Goal: Task Accomplishment & Management: Use online tool/utility

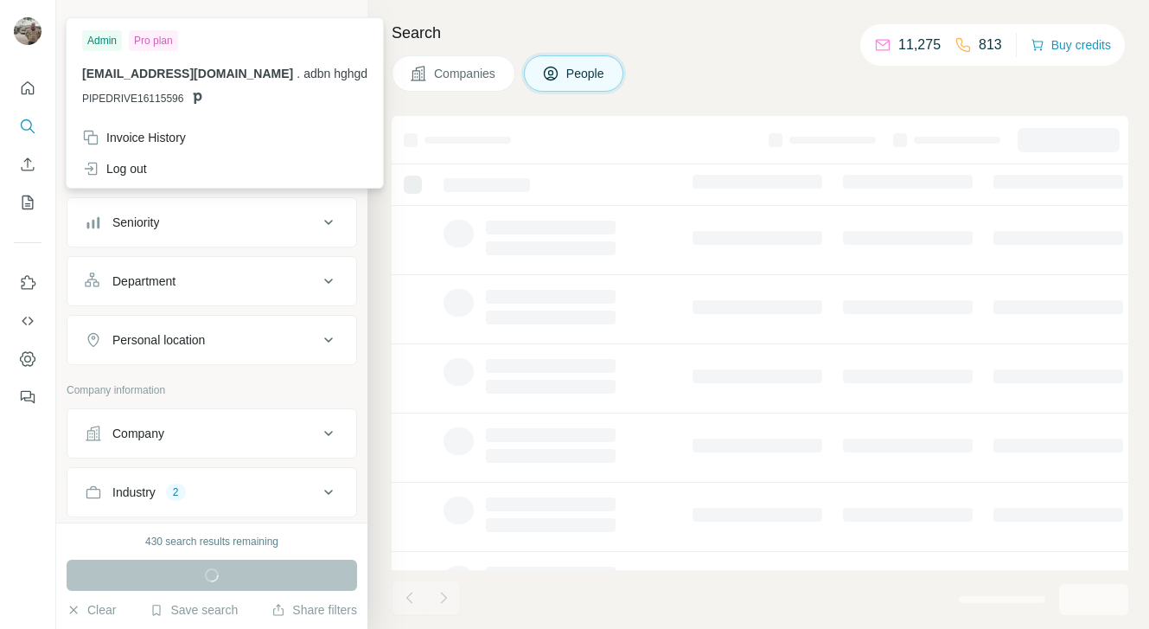
click at [27, 35] on img at bounding box center [28, 31] width 28 height 28
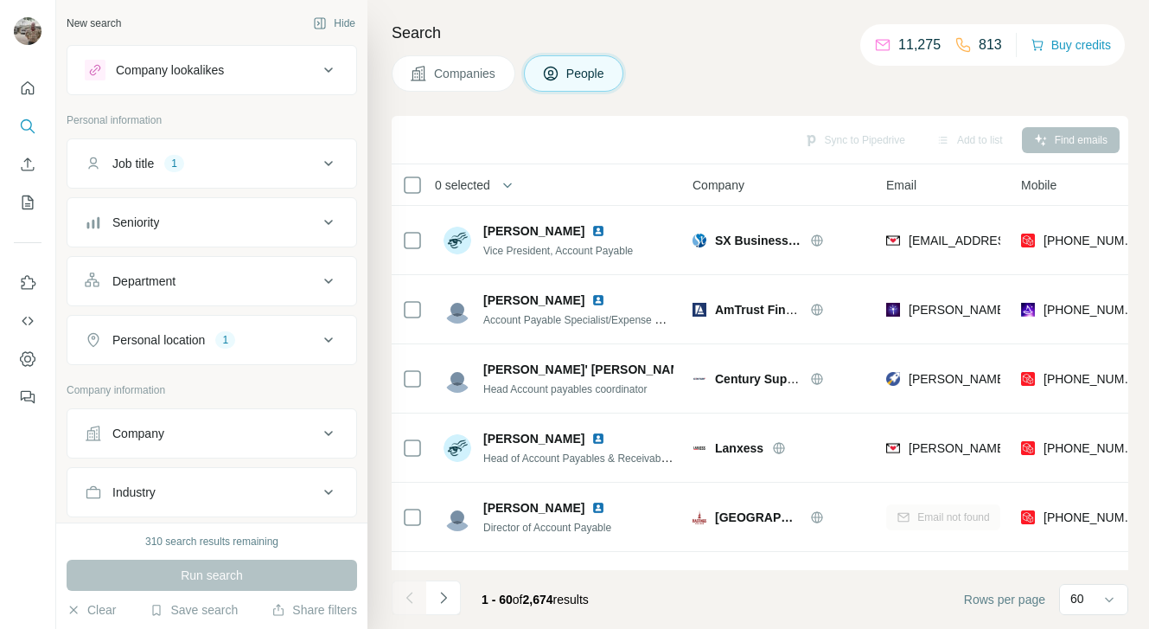
click at [181, 168] on div "1" at bounding box center [174, 164] width 20 height 16
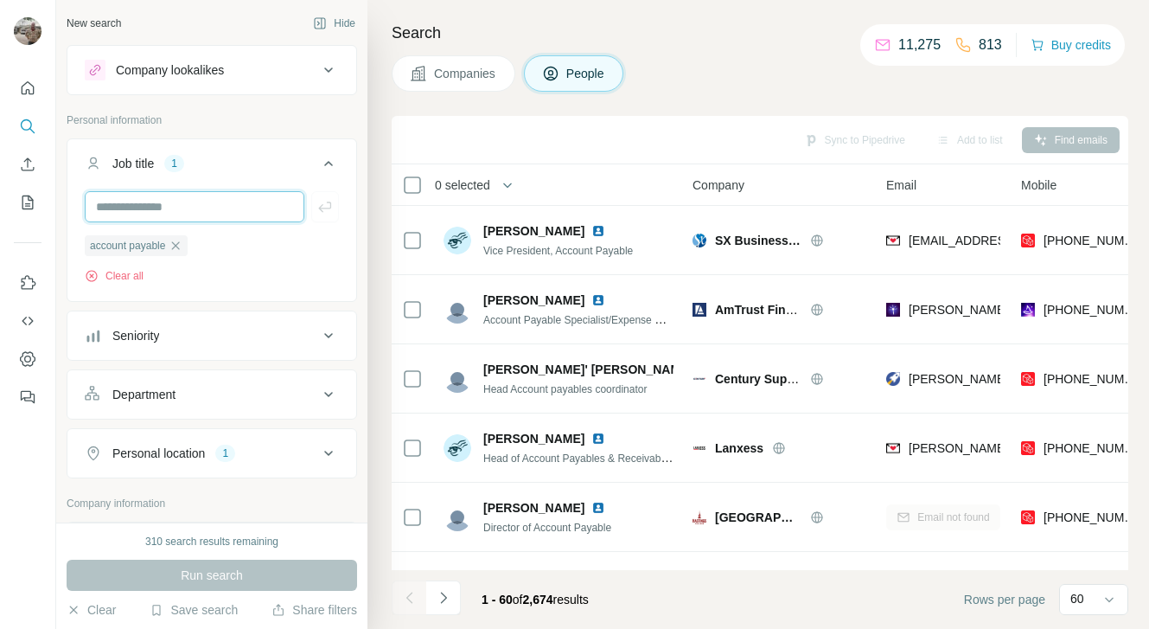
click at [195, 208] on input "text" at bounding box center [195, 206] width 220 height 31
click at [162, 204] on input "**********" at bounding box center [195, 206] width 220 height 31
click at [208, 202] on input "**********" at bounding box center [195, 206] width 220 height 31
type input "**********"
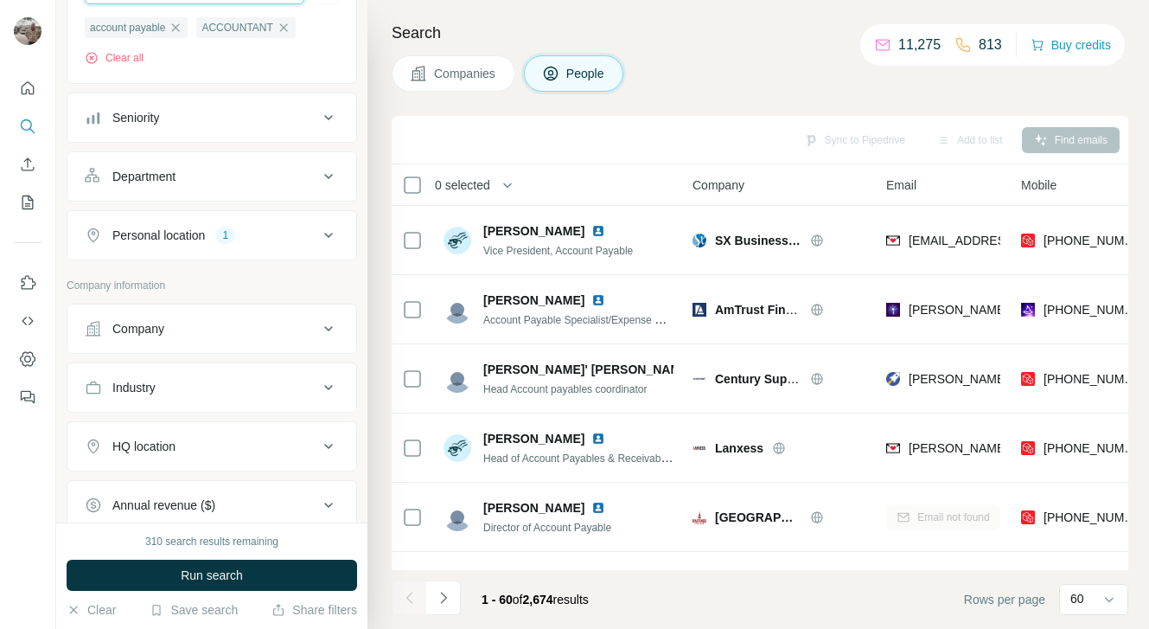
scroll to position [236, 0]
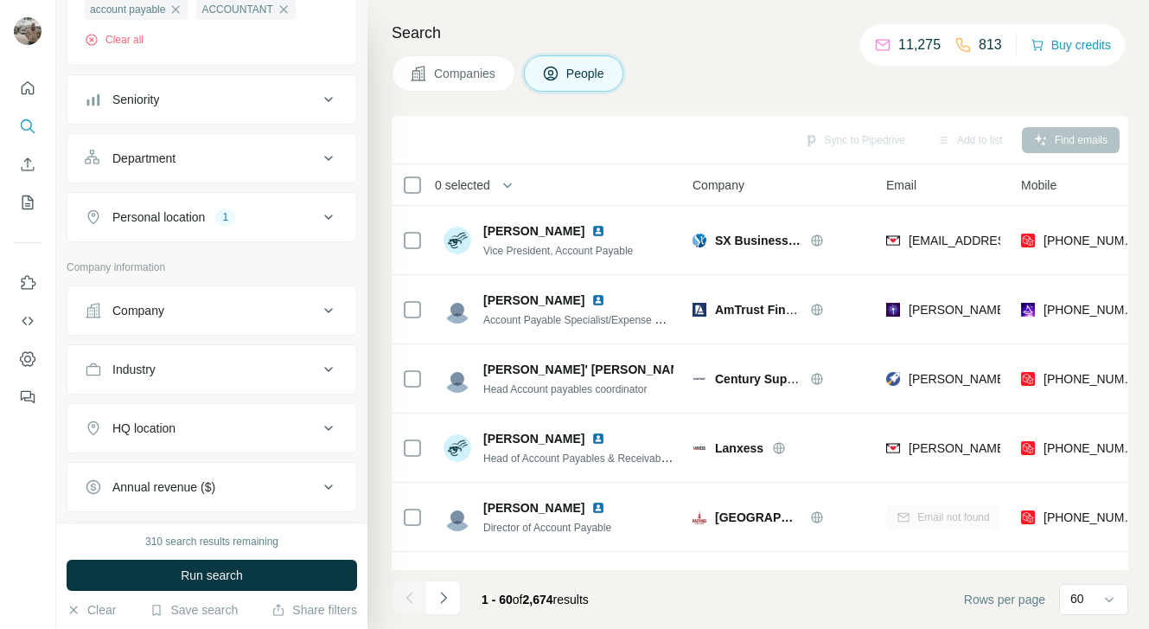
click at [293, 372] on div "Industry" at bounding box center [201, 369] width 233 height 17
click at [183, 424] on div at bounding box center [203, 412] width 214 height 29
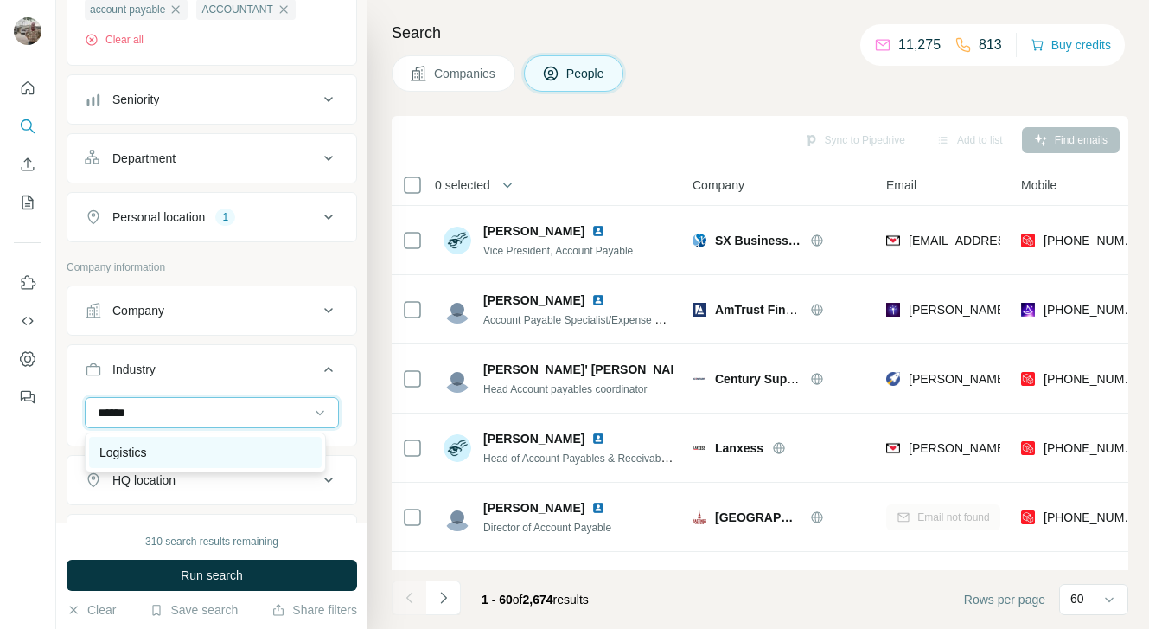
type input "******"
click at [165, 440] on div "Logistics" at bounding box center [205, 452] width 233 height 31
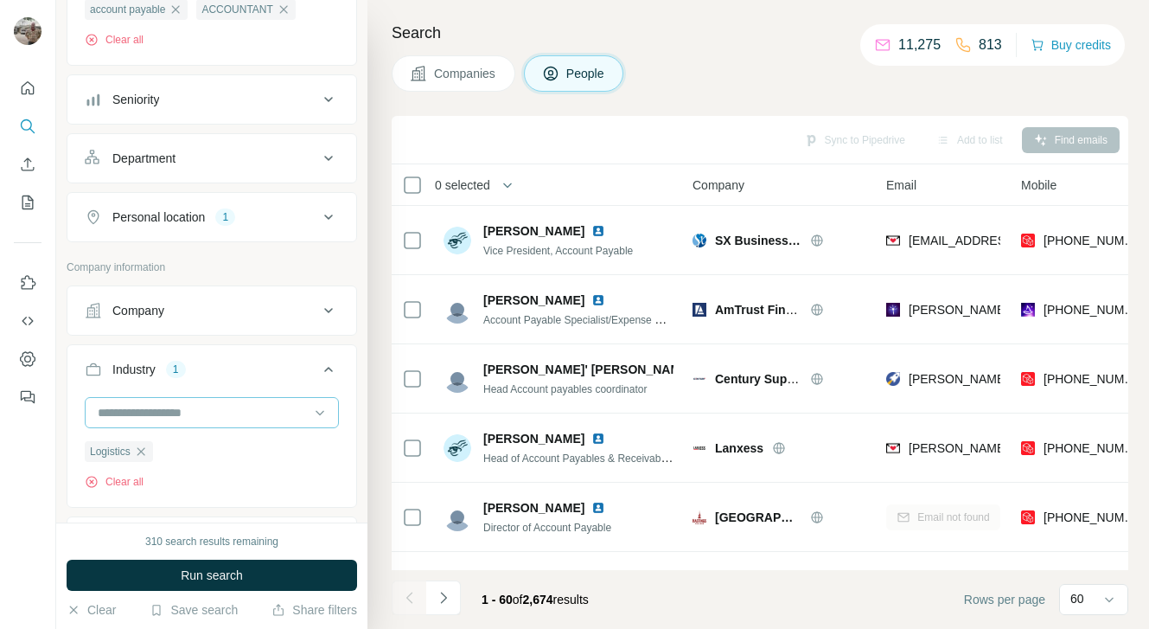
click at [147, 424] on div at bounding box center [203, 412] width 214 height 29
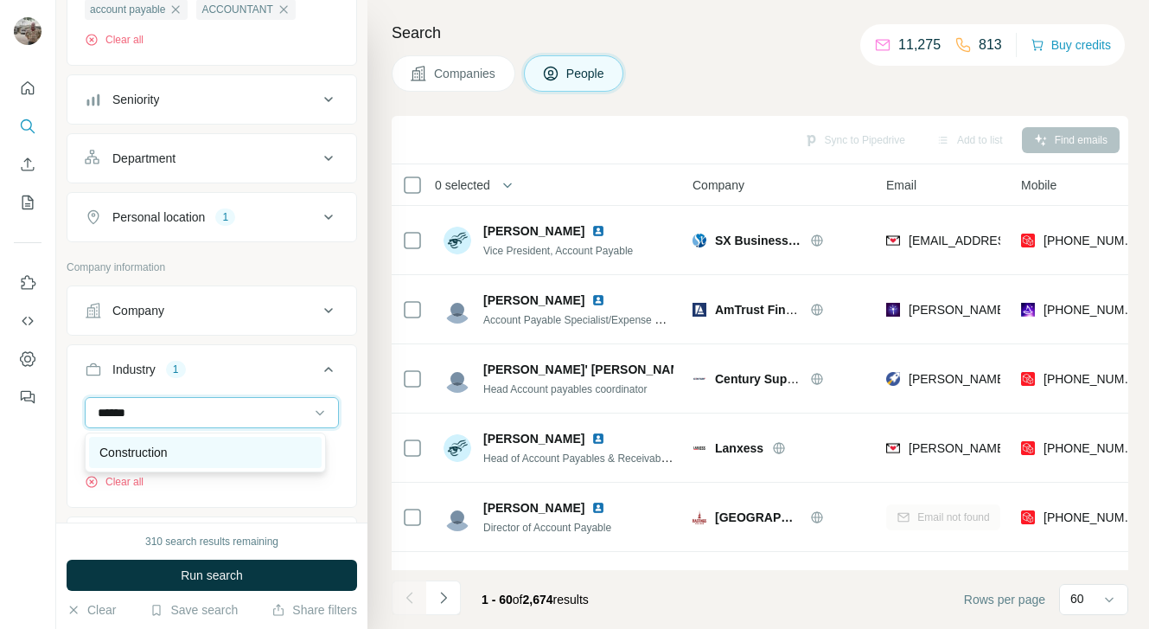
type input "******"
click at [152, 449] on p "Construction" at bounding box center [133, 452] width 68 height 17
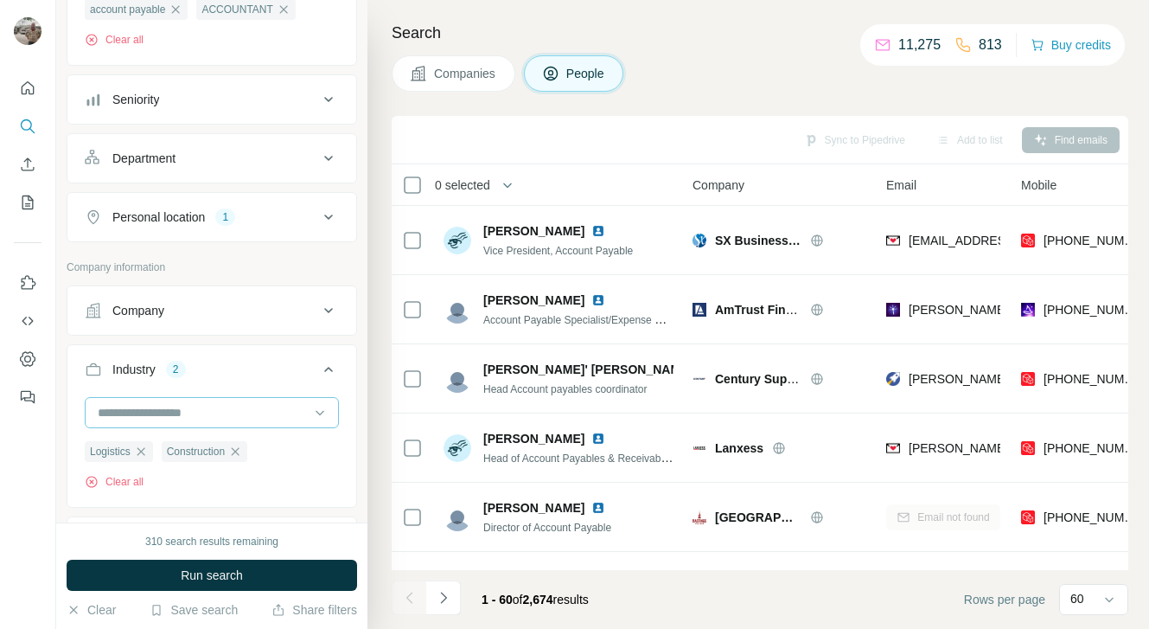
click at [169, 413] on input at bounding box center [203, 412] width 214 height 19
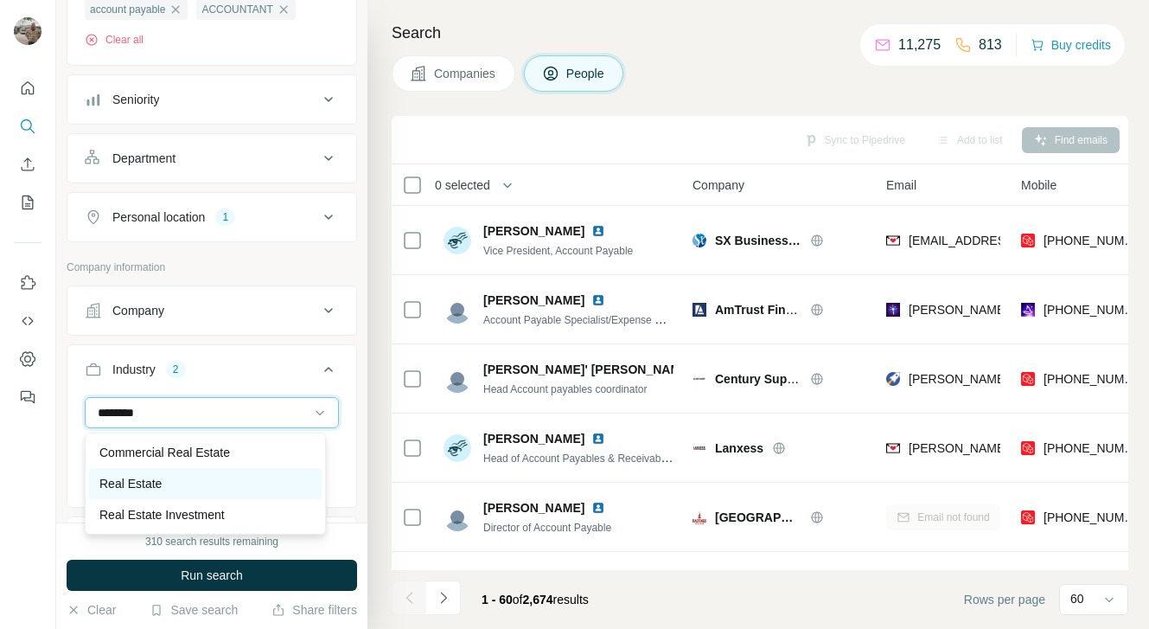
type input "********"
click at [155, 484] on p "Real Estate" at bounding box center [130, 483] width 62 height 17
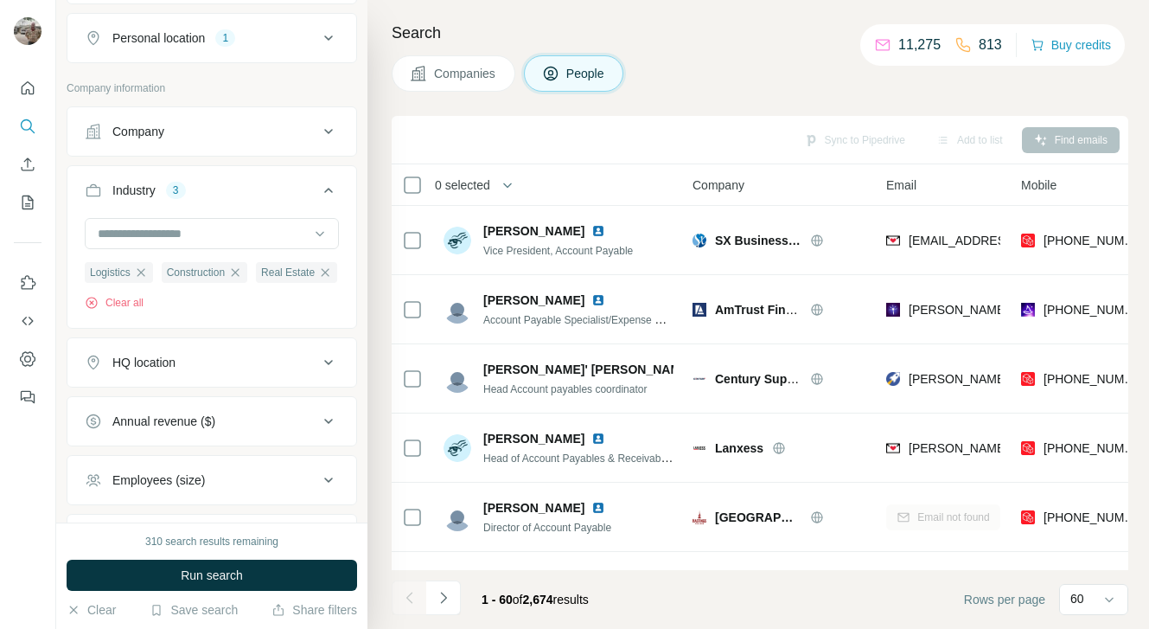
scroll to position [455, 0]
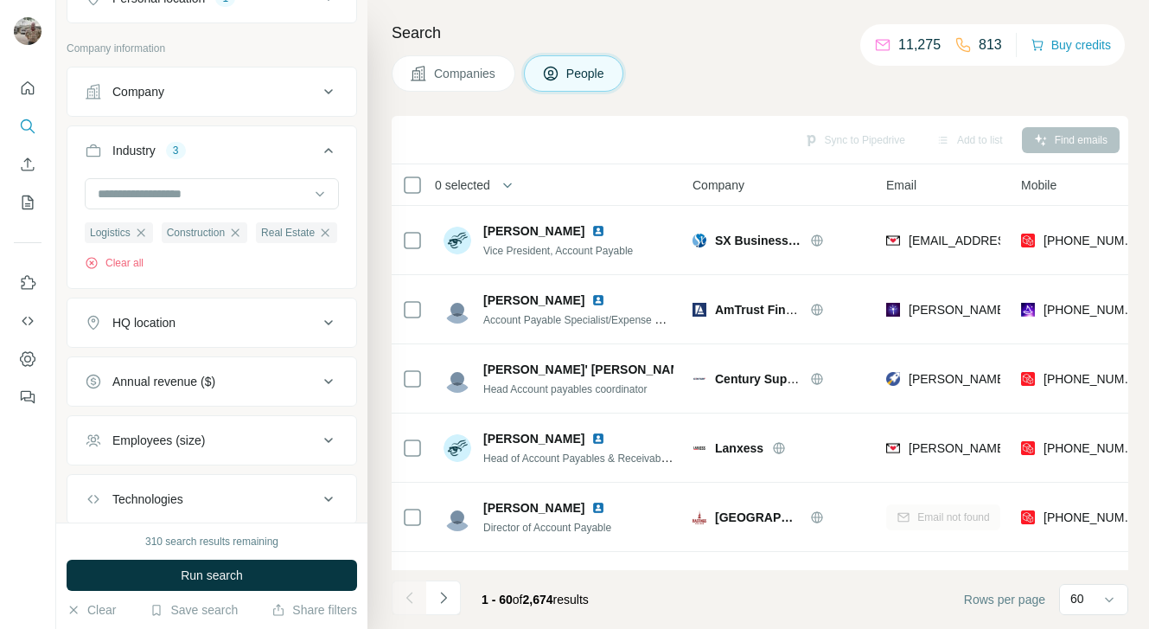
click at [183, 343] on button "HQ location" at bounding box center [211, 323] width 289 height 42
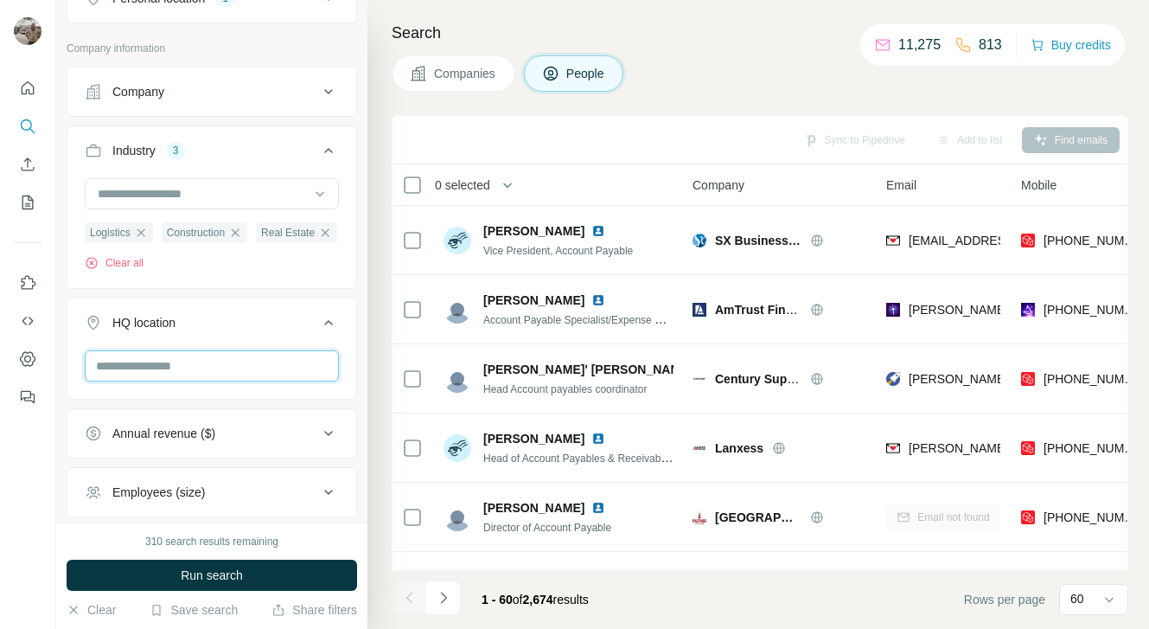
click at [164, 381] on input "text" at bounding box center [212, 365] width 254 height 31
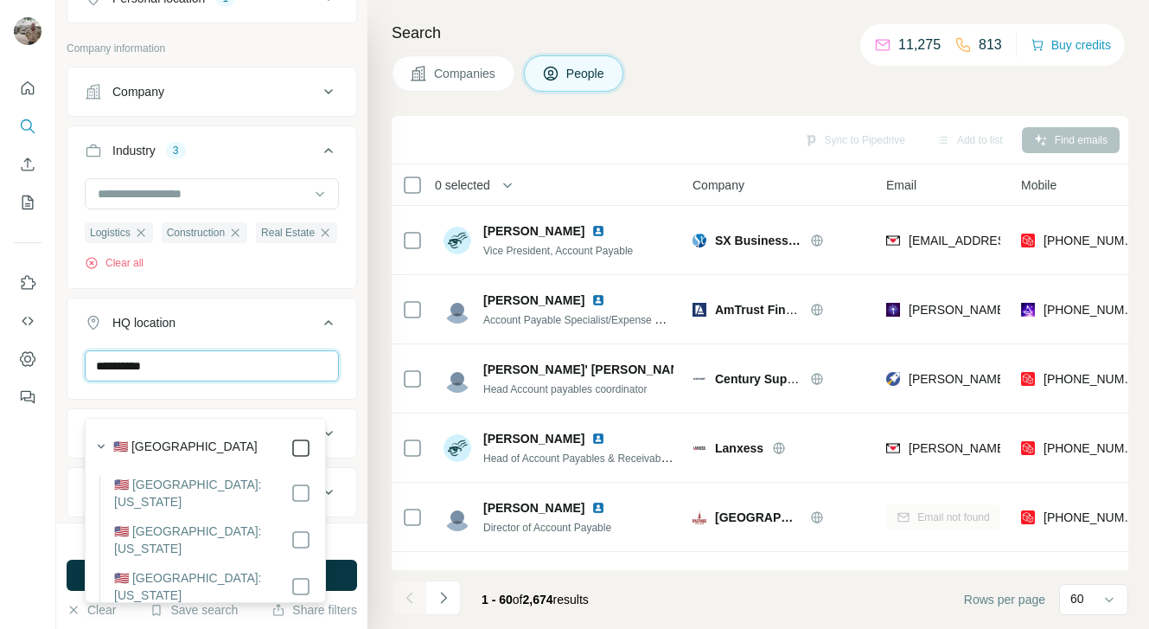
type input "**********"
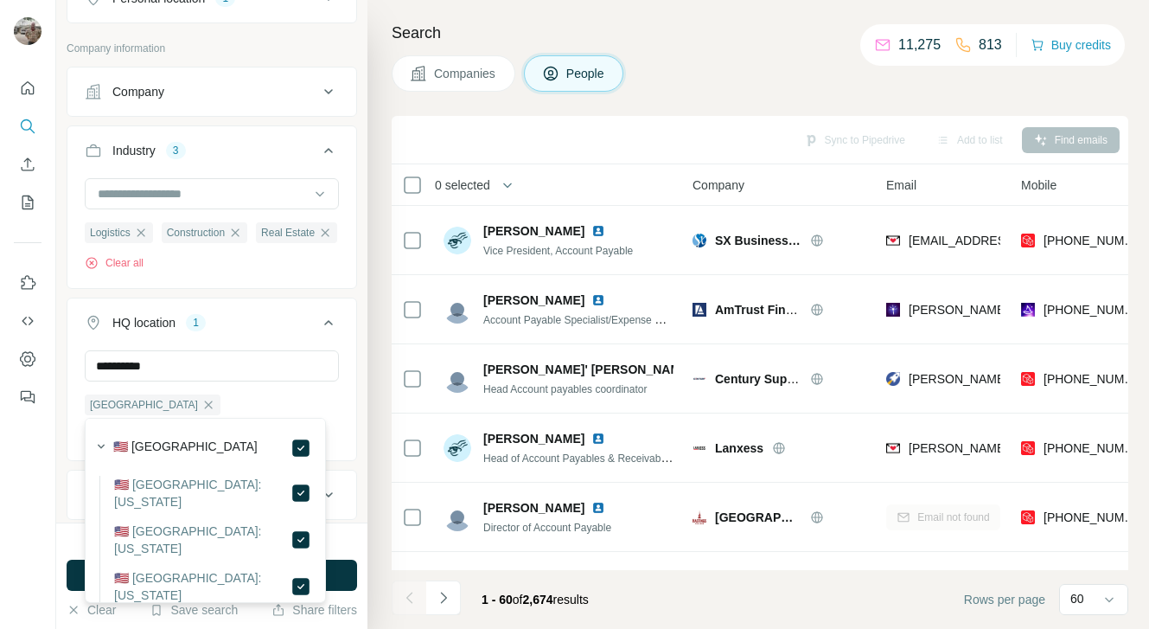
click at [30, 459] on div at bounding box center [28, 314] width 56 height 629
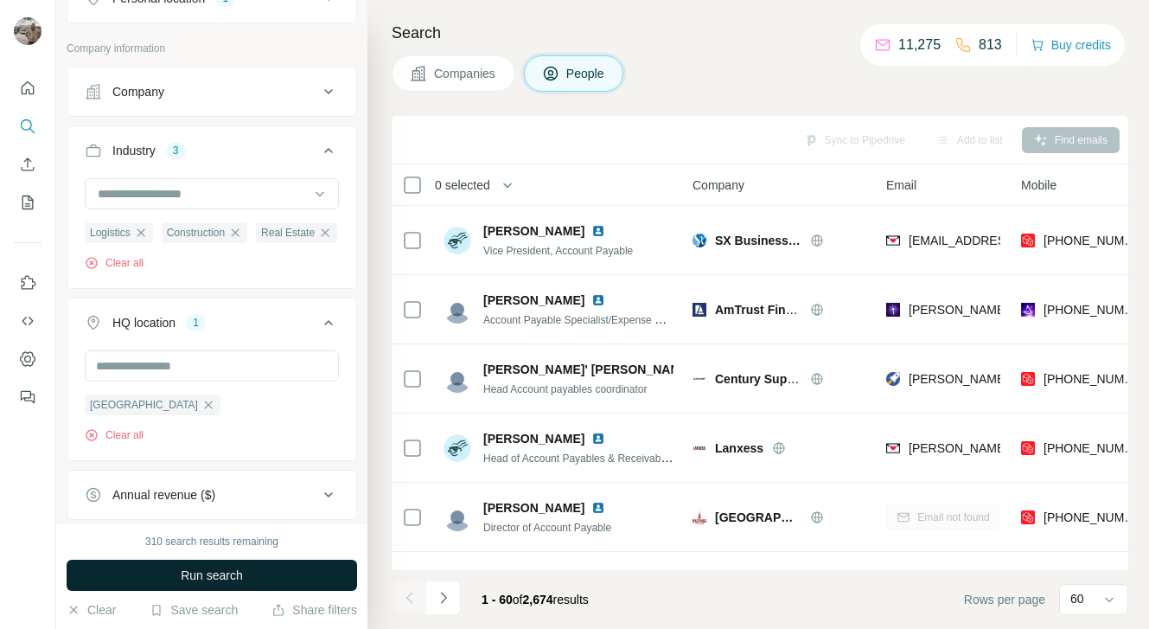
click at [201, 572] on span "Run search" at bounding box center [212, 574] width 62 height 17
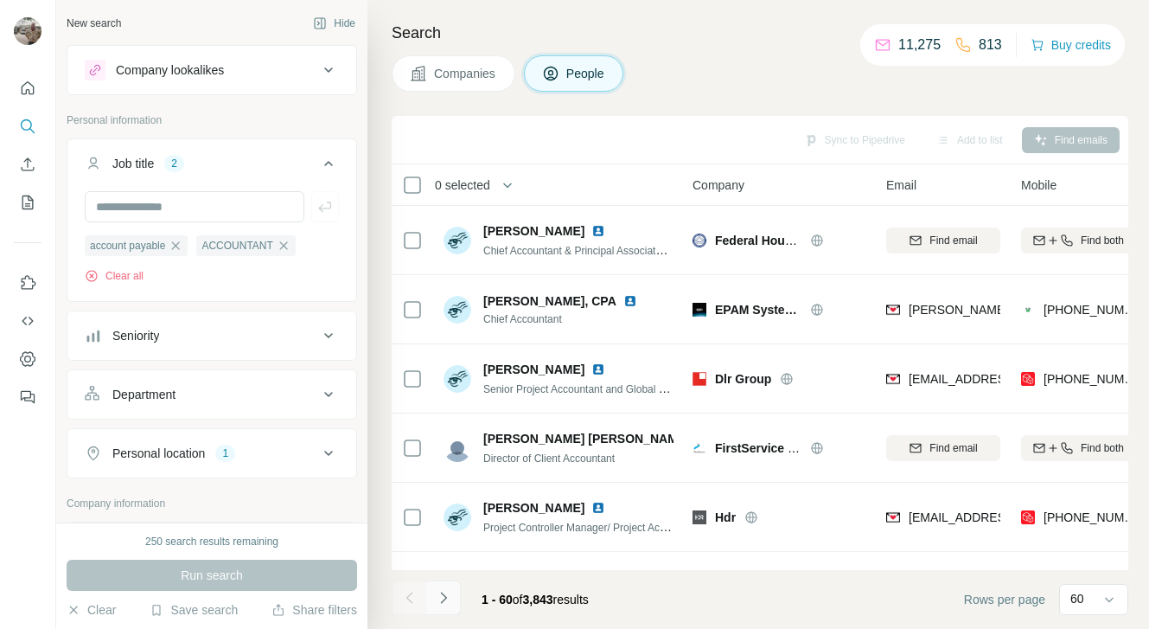
click at [445, 598] on icon "Navigate to next page" at bounding box center [443, 597] width 6 height 11
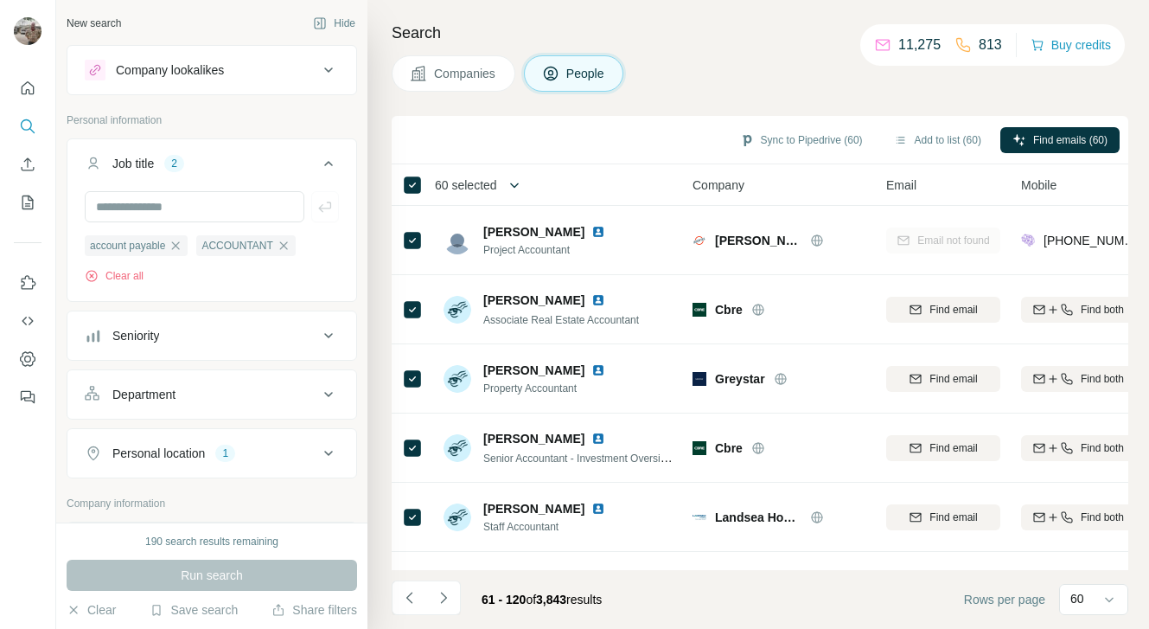
click at [519, 184] on icon "button" at bounding box center [514, 184] width 9 height 5
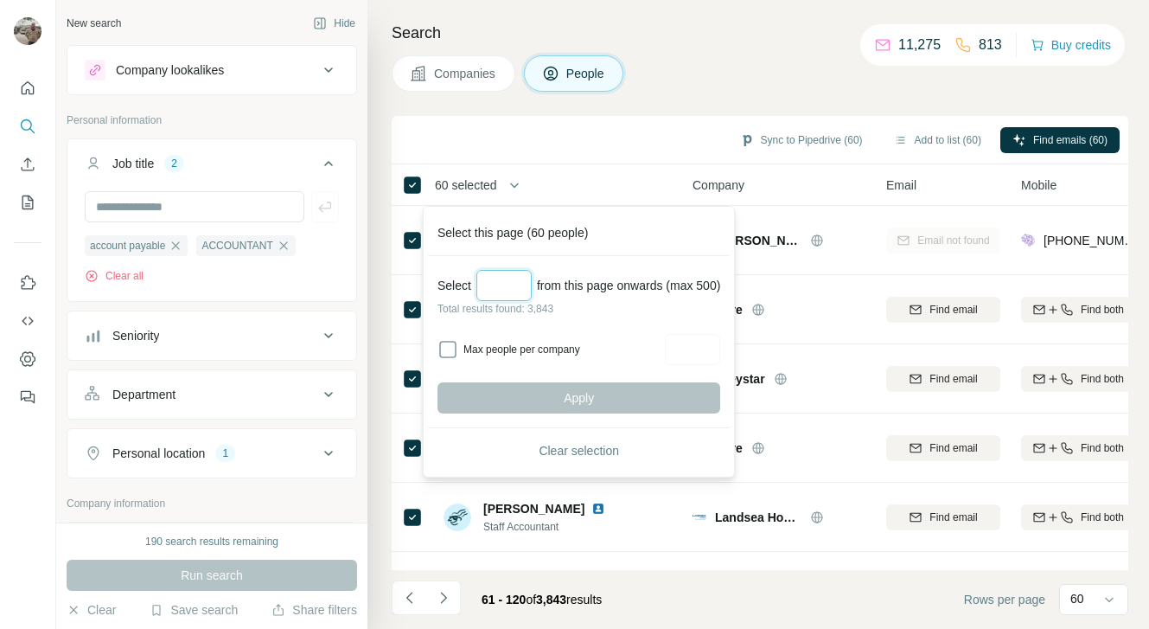
click at [508, 282] on input "Select a number (up to 500)" at bounding box center [504, 285] width 55 height 31
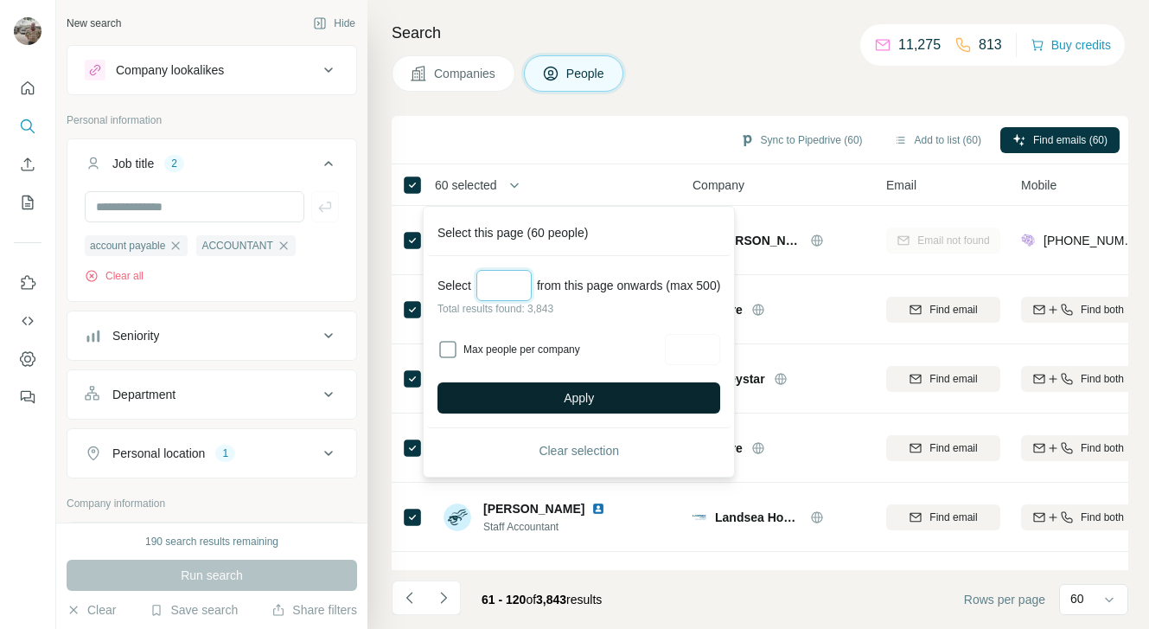
type input "***"
click at [574, 397] on span "Apply" at bounding box center [579, 397] width 30 height 17
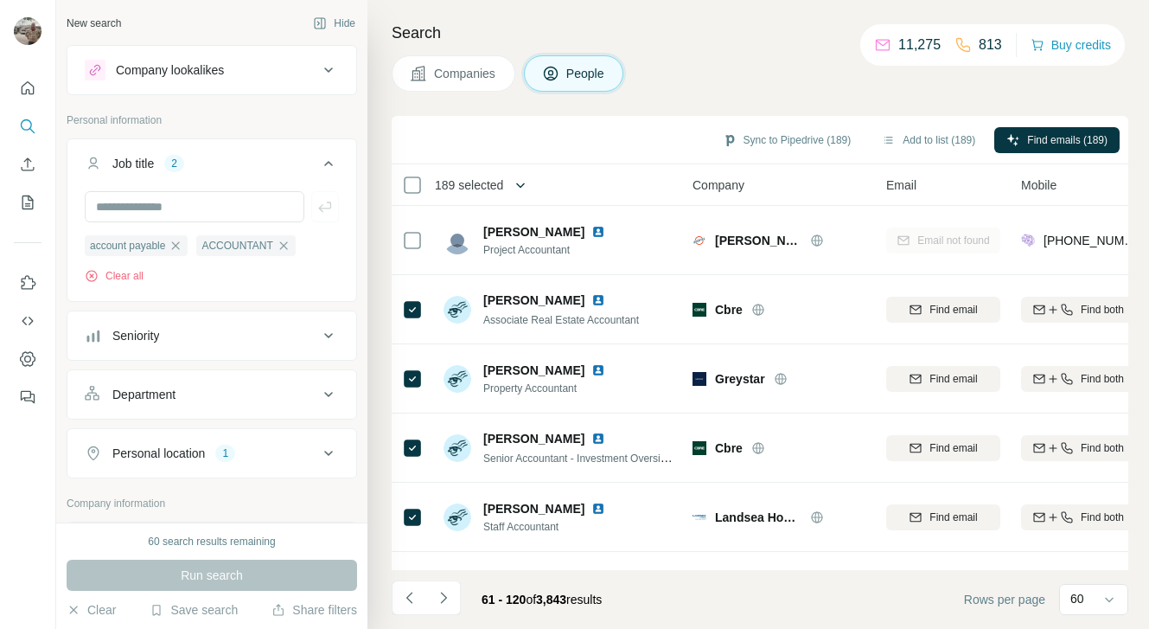
click at [523, 192] on icon "button" at bounding box center [520, 184] width 17 height 17
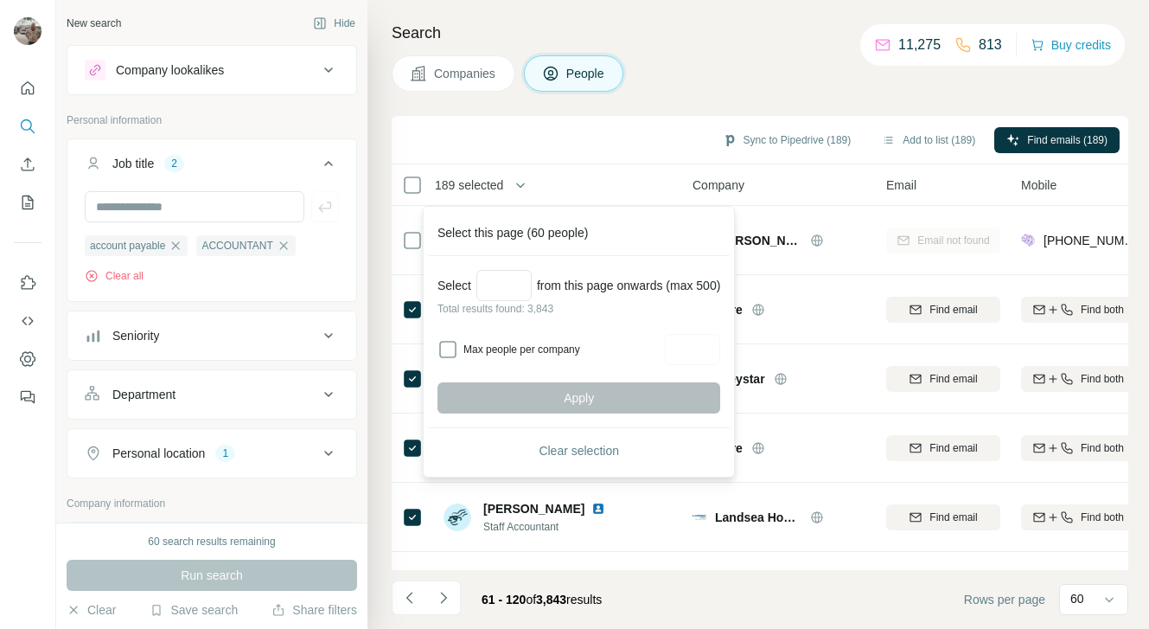
click at [489, 268] on div "Select from this page onwards (max 500) Total results found: 3,843 Max people p…" at bounding box center [579, 342] width 304 height 172
click at [511, 285] on input "Select a number (up to 500)" at bounding box center [504, 285] width 55 height 31
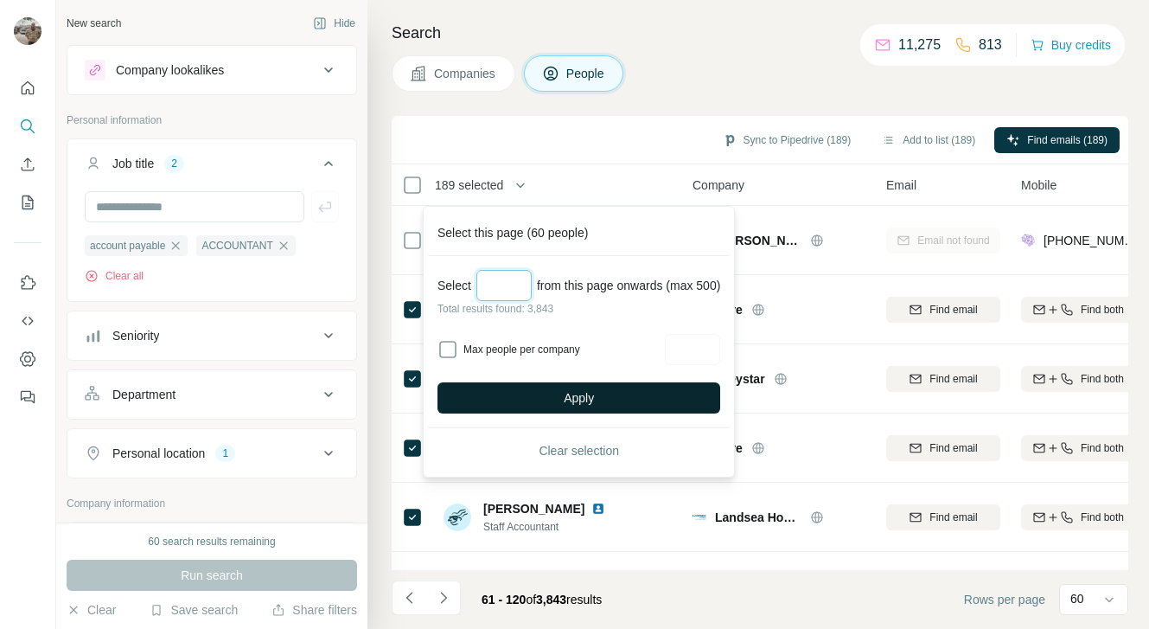
type input "***"
click at [555, 398] on button "Apply" at bounding box center [579, 397] width 283 height 31
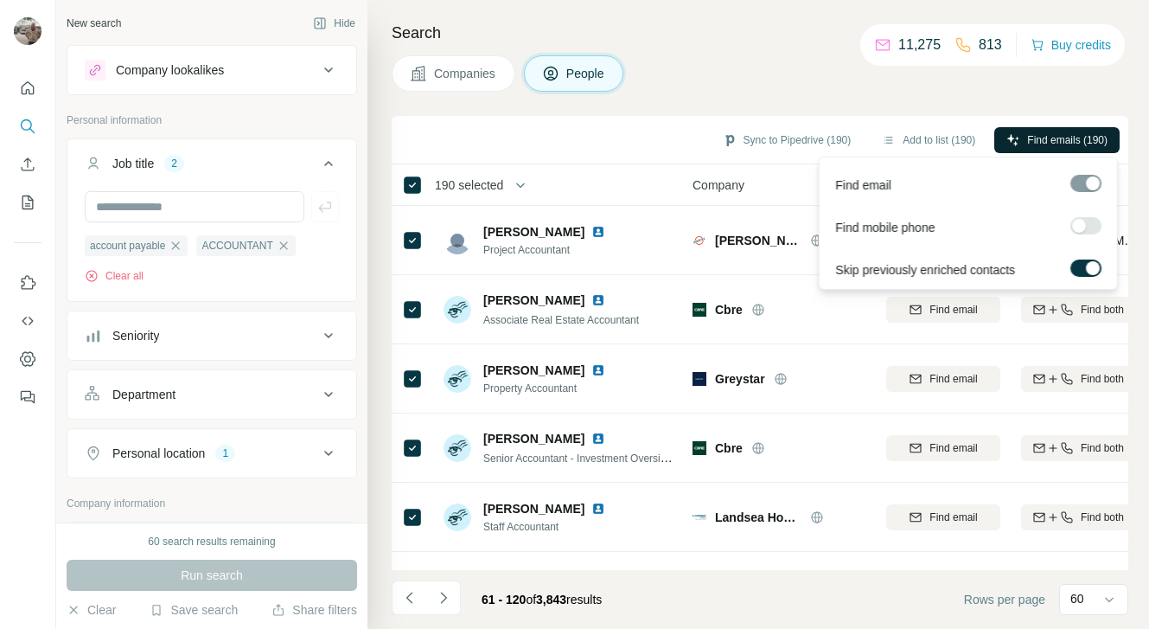
click at [1049, 134] on span "Find emails (190)" at bounding box center [1067, 140] width 80 height 16
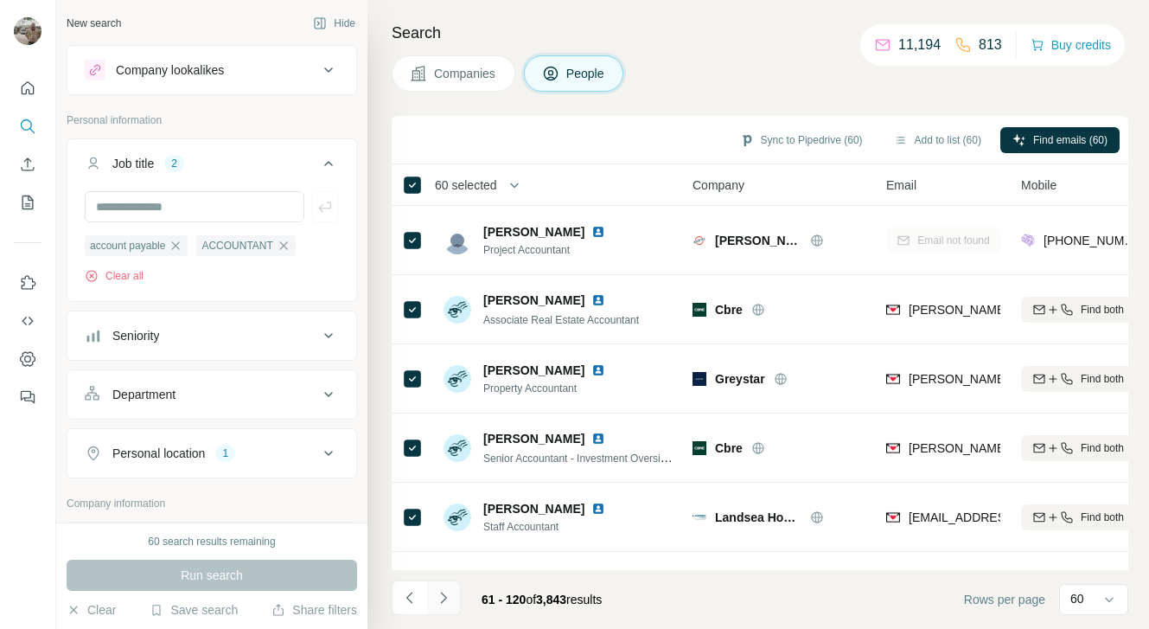
click at [443, 598] on icon "Navigate to next page" at bounding box center [443, 597] width 17 height 17
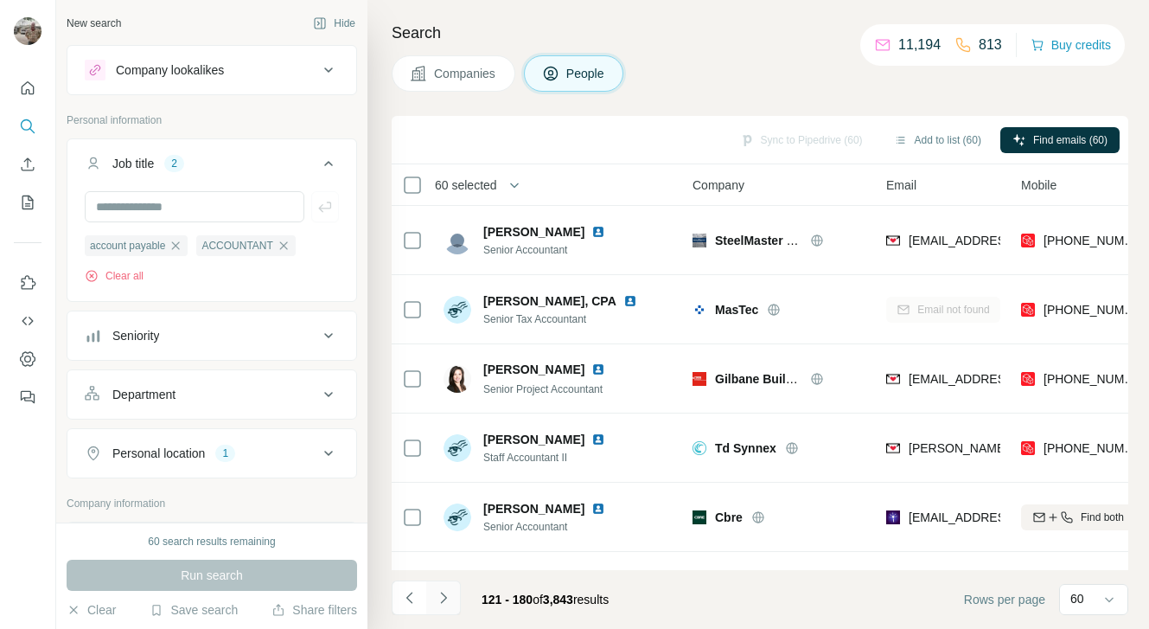
click at [443, 598] on icon "Navigate to next page" at bounding box center [443, 597] width 17 height 17
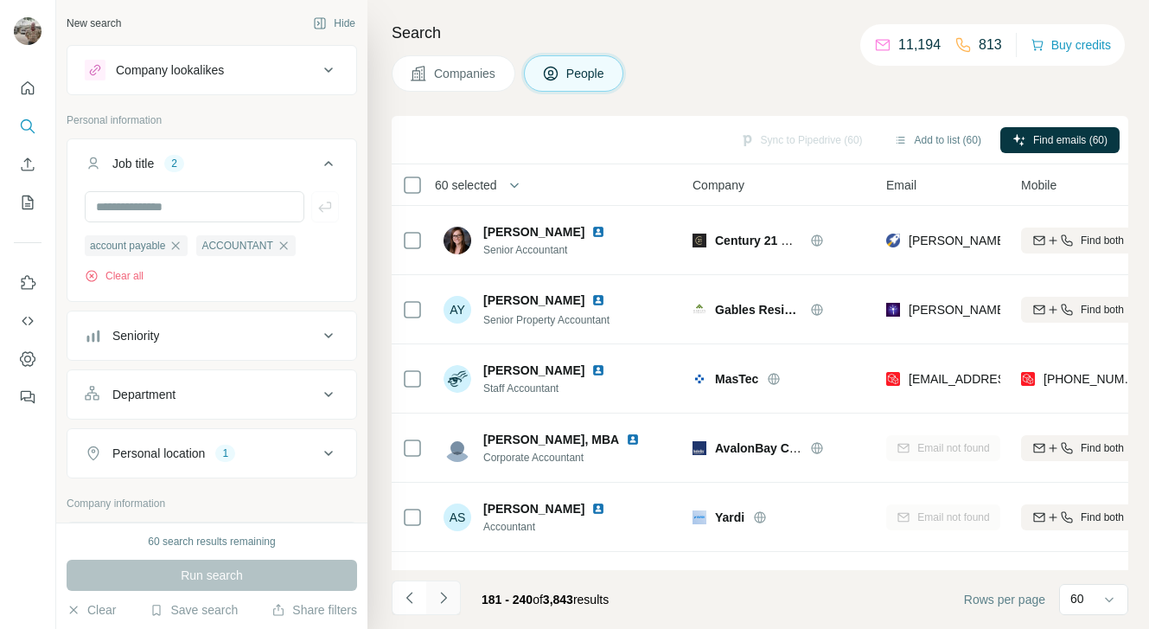
click at [443, 598] on icon "Navigate to next page" at bounding box center [443, 597] width 17 height 17
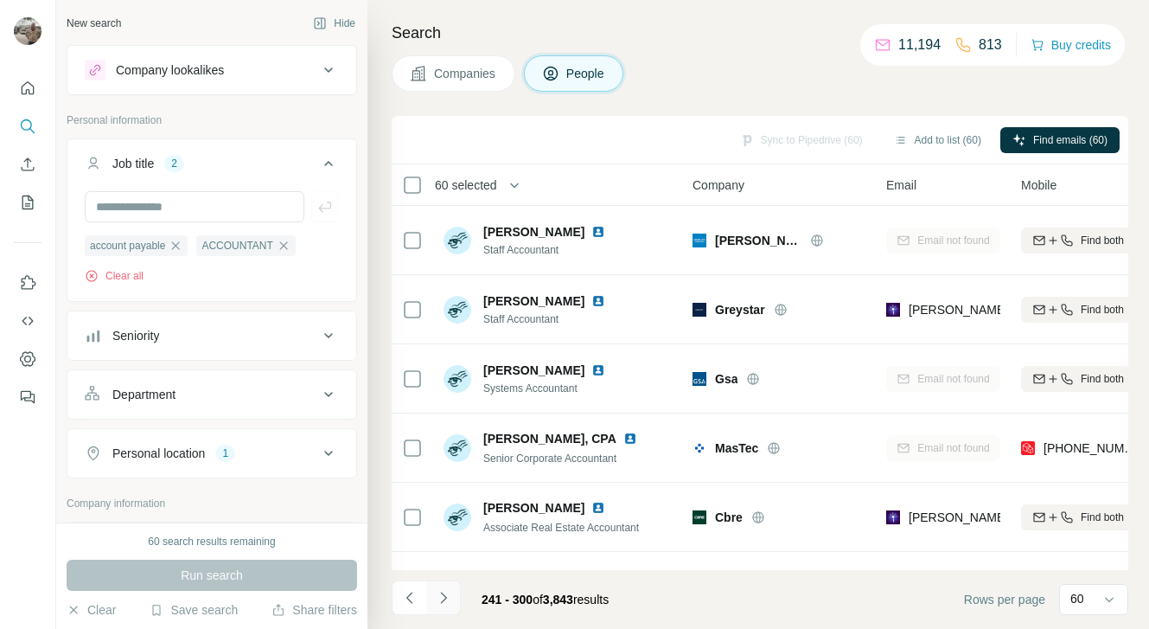
click at [443, 598] on icon "Navigate to next page" at bounding box center [443, 597] width 17 height 17
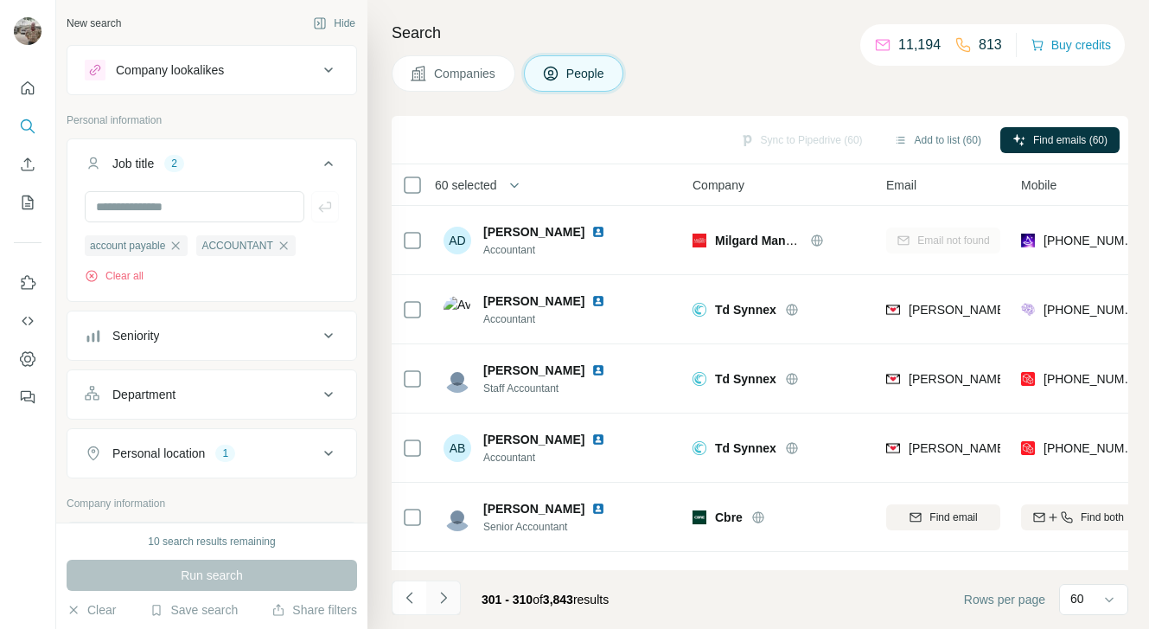
click at [443, 598] on icon "Navigate to next page" at bounding box center [443, 597] width 17 height 17
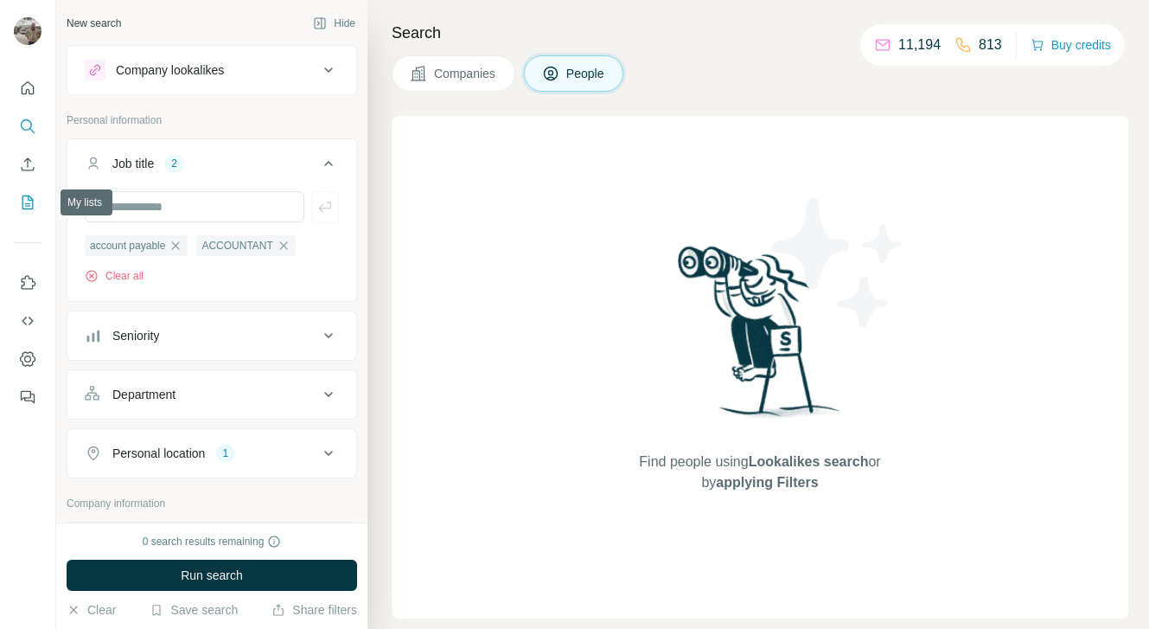
click at [23, 199] on icon "My lists" at bounding box center [27, 202] width 17 height 17
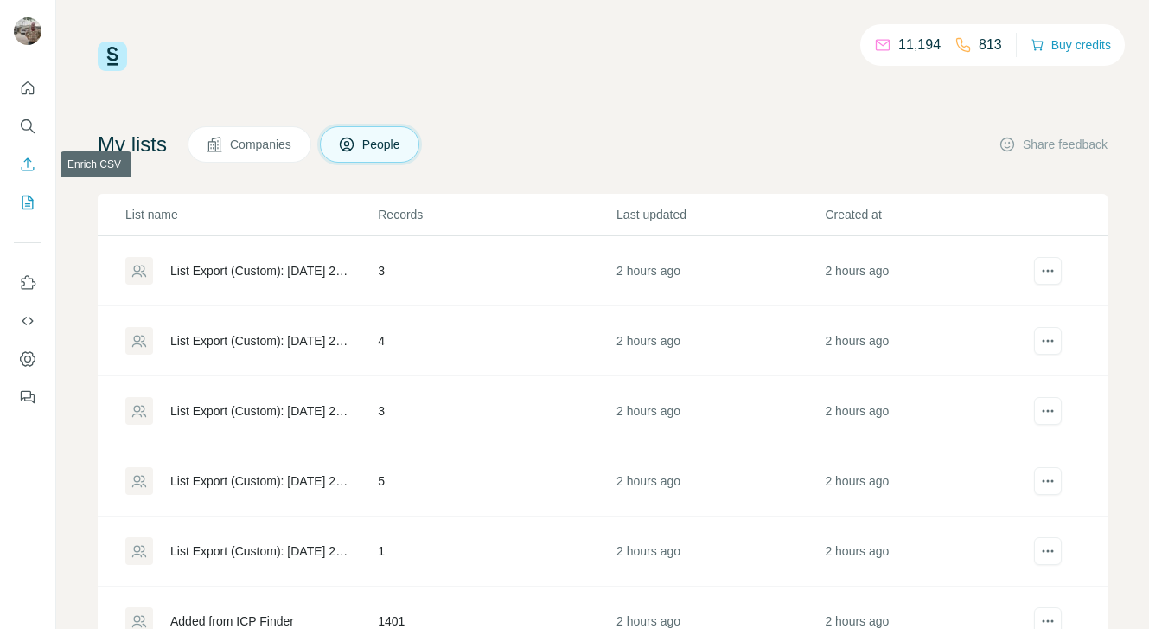
click at [27, 162] on icon "Enrich CSV" at bounding box center [27, 164] width 17 height 17
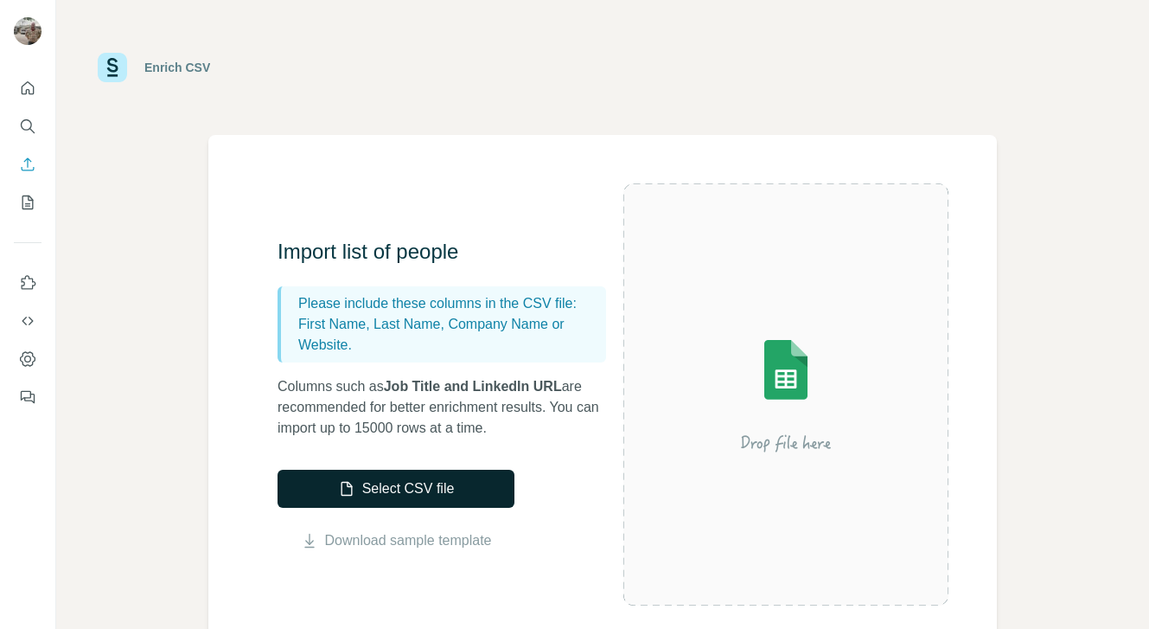
click at [368, 487] on button "Select CSV file" at bounding box center [396, 489] width 237 height 38
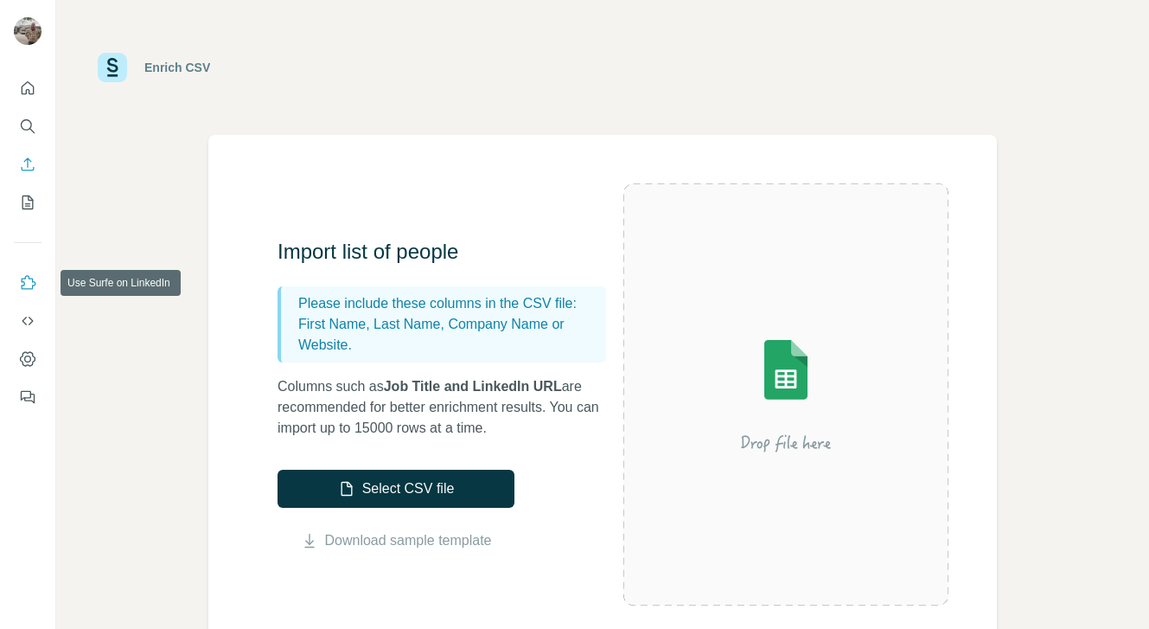
click at [30, 290] on icon "Use Surfe on LinkedIn" at bounding box center [27, 282] width 17 height 17
click at [26, 122] on icon "Search" at bounding box center [27, 126] width 17 height 17
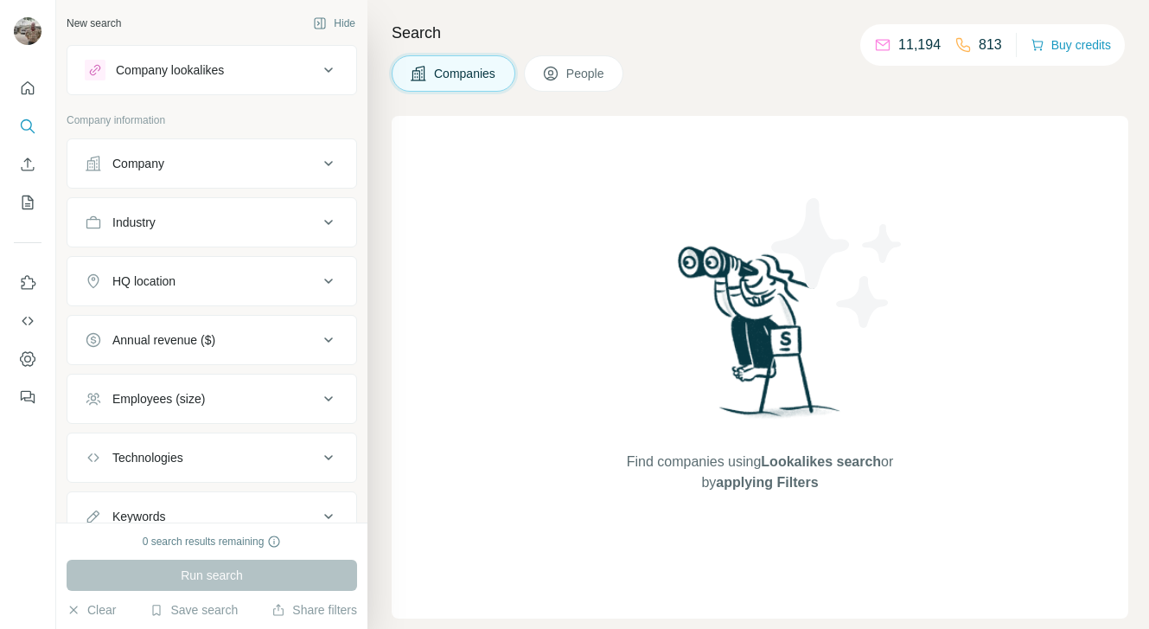
click at [576, 77] on span "People" at bounding box center [586, 73] width 40 height 17
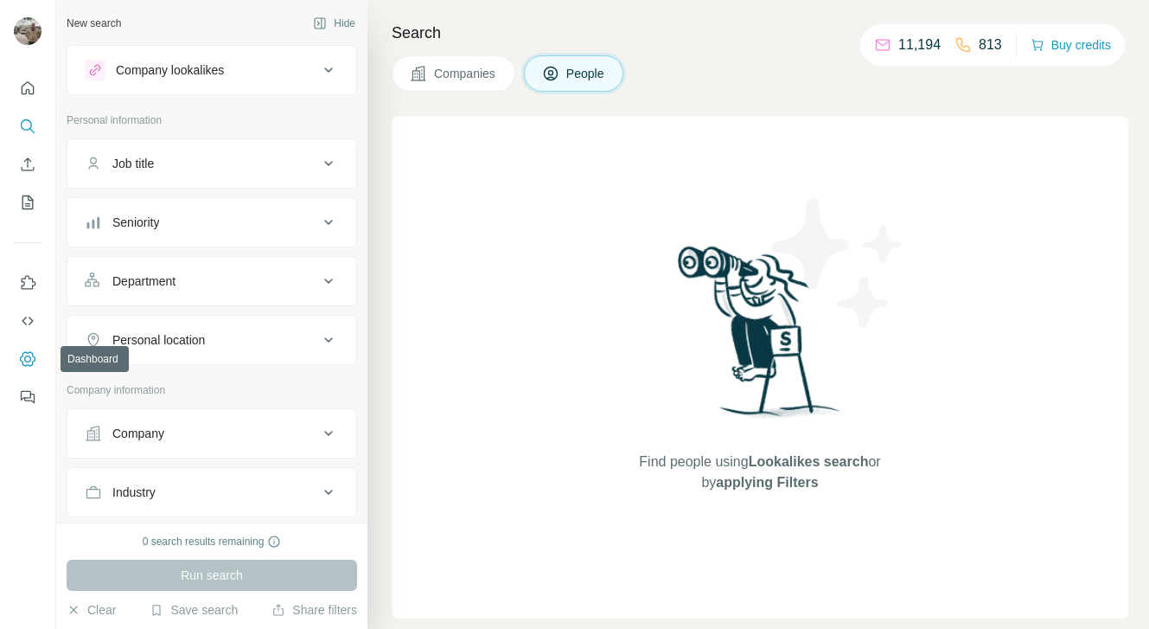
click at [27, 358] on icon "Dashboard" at bounding box center [27, 358] width 17 height 17
click at [31, 208] on icon "My lists" at bounding box center [27, 202] width 17 height 17
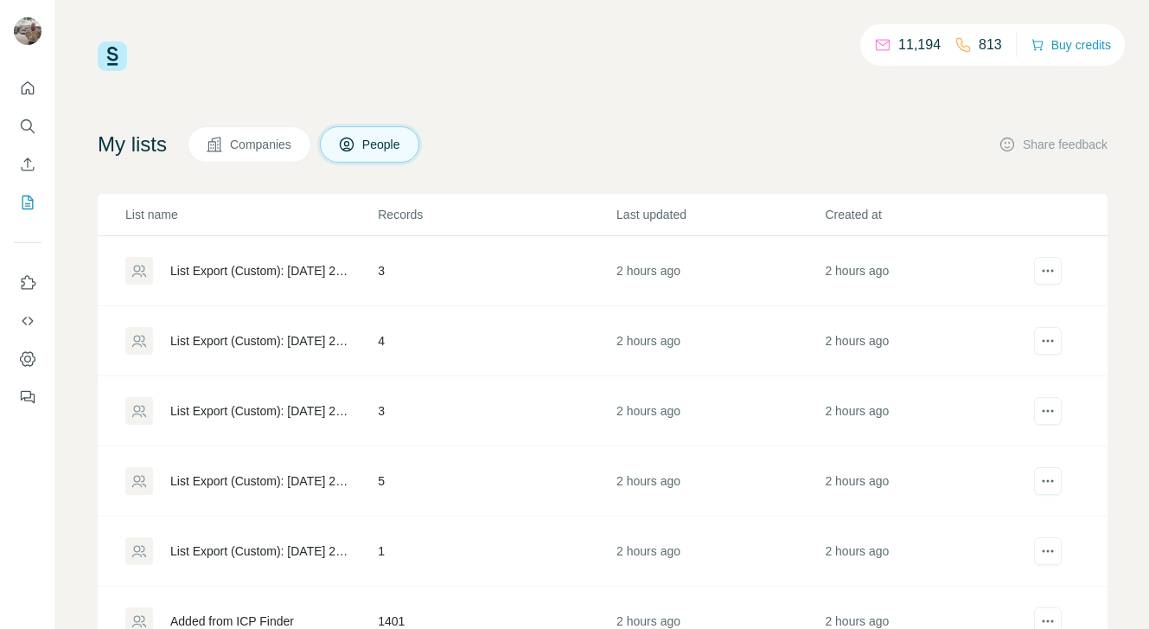
scroll to position [74, 0]
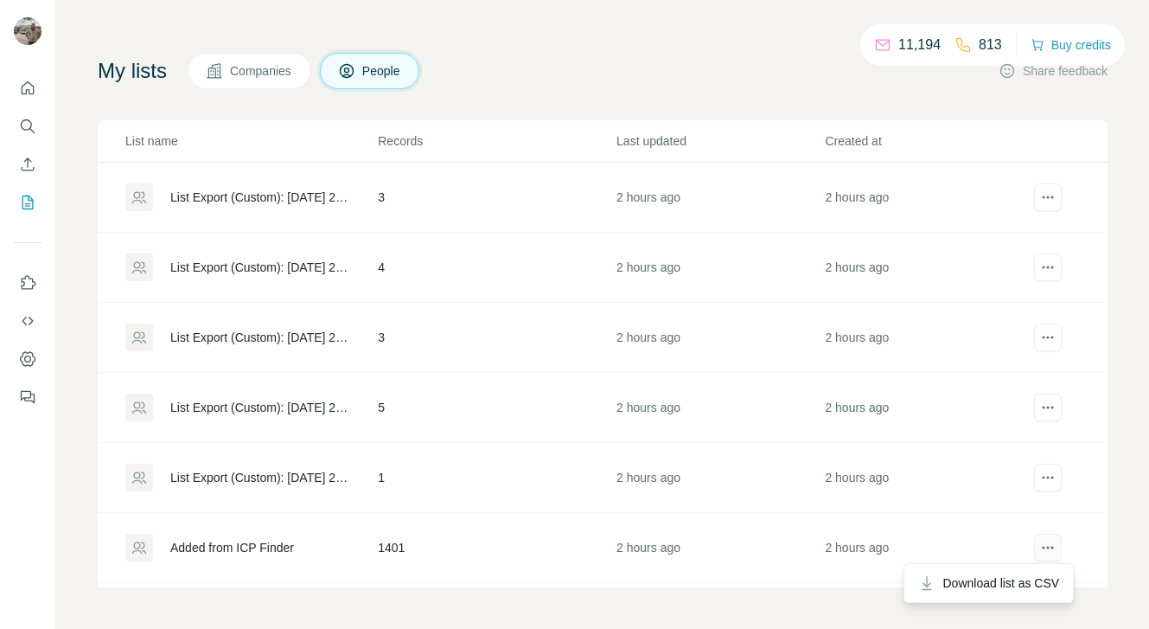
click at [1039, 546] on icon "actions" at bounding box center [1047, 547] width 17 height 17
click at [1039, 552] on icon "actions" at bounding box center [1047, 547] width 17 height 17
click at [1035, 574] on span "Download list as CSV" at bounding box center [1001, 582] width 117 height 17
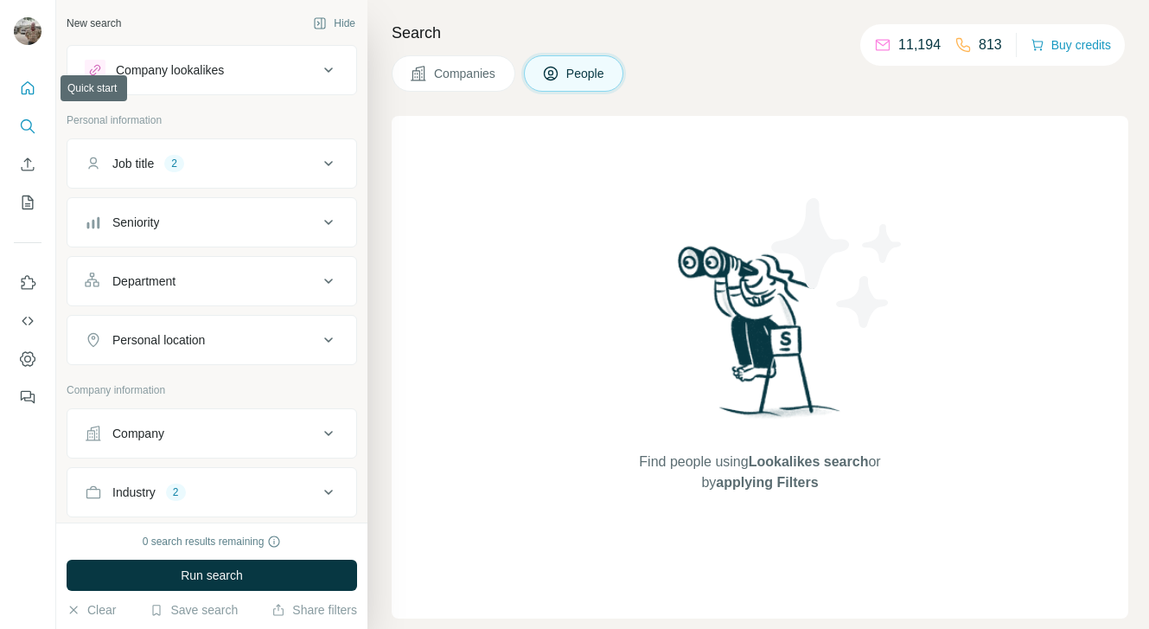
click at [27, 87] on icon "Quick start" at bounding box center [27, 88] width 17 height 17
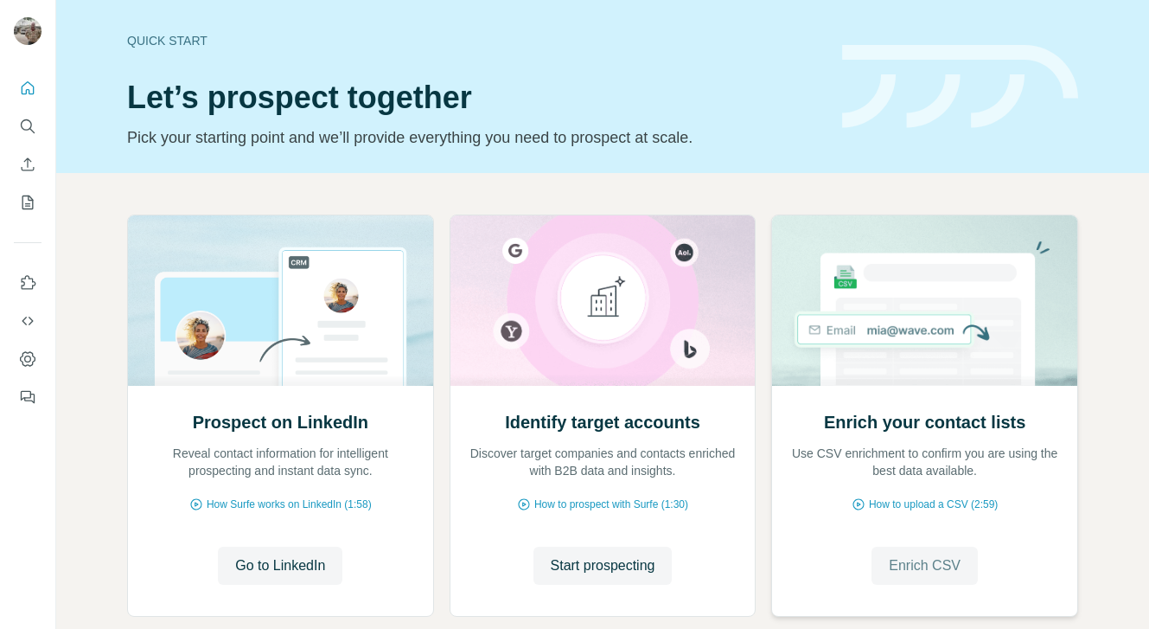
click at [925, 563] on span "Enrich CSV" at bounding box center [925, 565] width 72 height 21
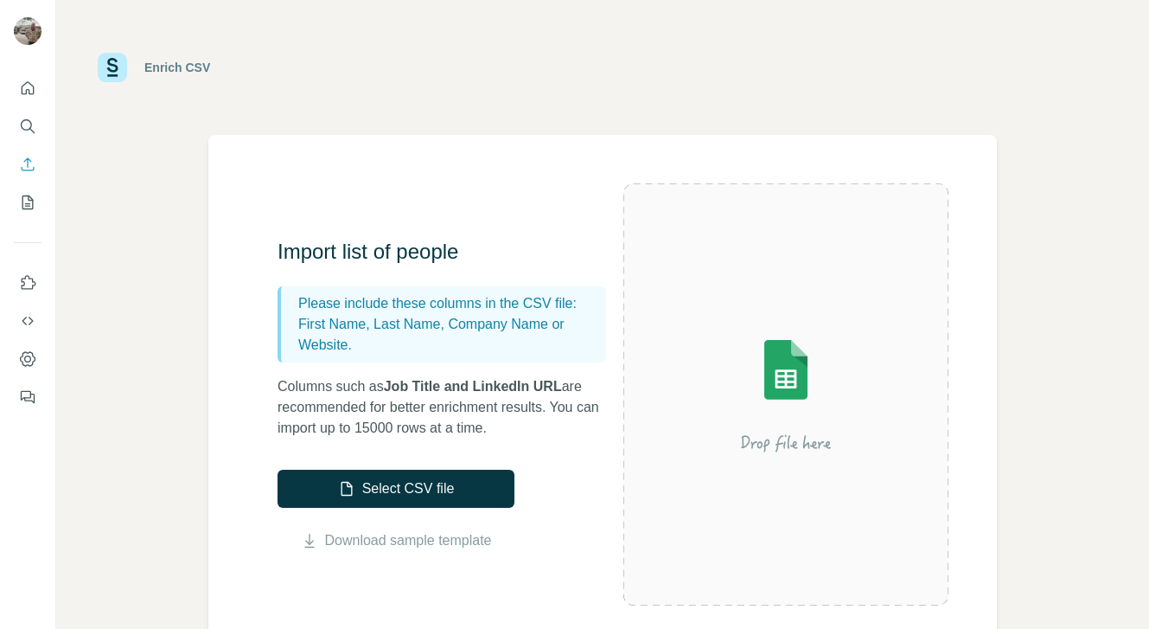
click at [794, 396] on img at bounding box center [785, 395] width 311 height 208
click at [355, 541] on link "Download sample template" at bounding box center [408, 540] width 167 height 21
click at [137, 277] on div "Enrich CSV Import list of people Please include these columns in the CSV file: …" at bounding box center [602, 314] width 1093 height 629
click at [26, 93] on icon "Quick start" at bounding box center [28, 87] width 13 height 13
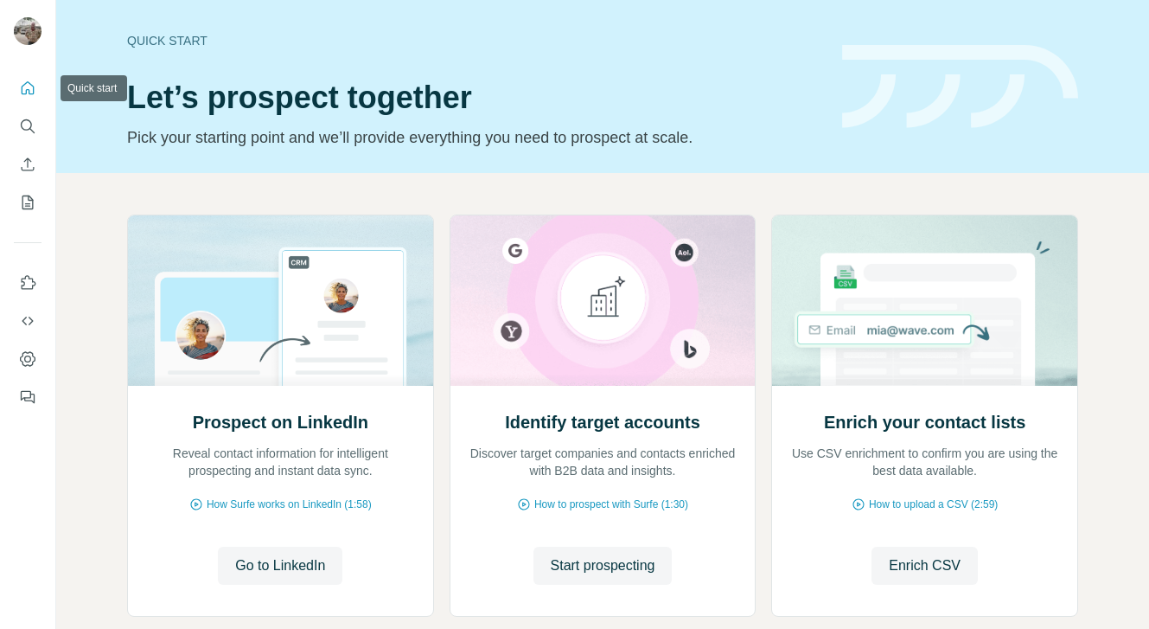
click at [26, 93] on icon "Quick start" at bounding box center [28, 87] width 13 height 13
click at [23, 166] on icon "Enrich CSV" at bounding box center [27, 164] width 17 height 17
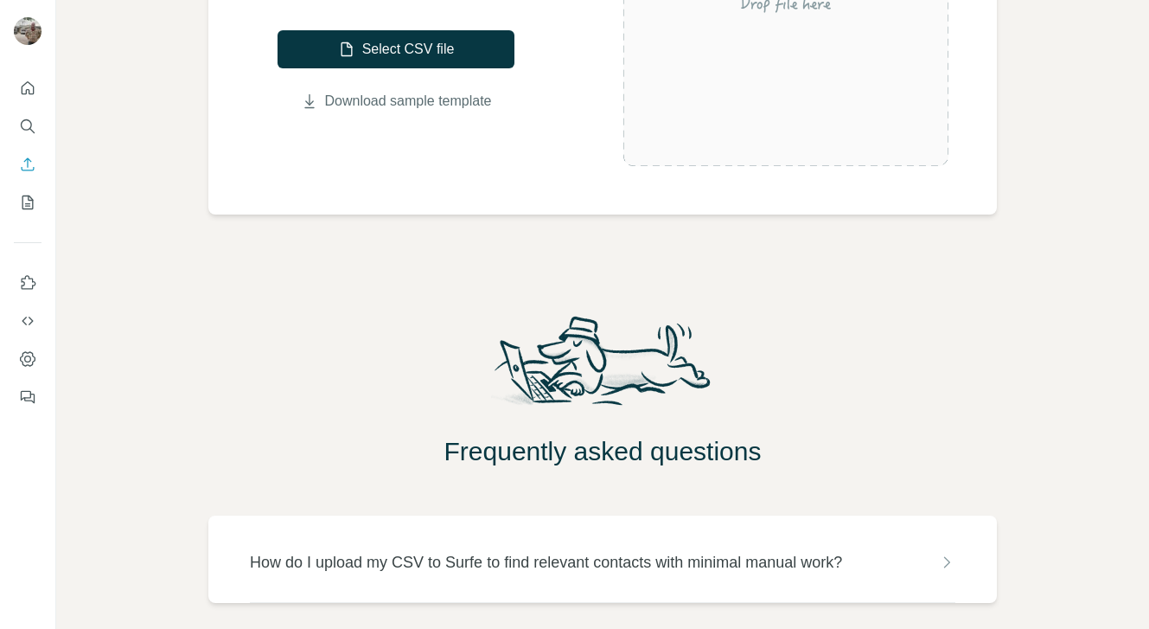
scroll to position [515, 0]
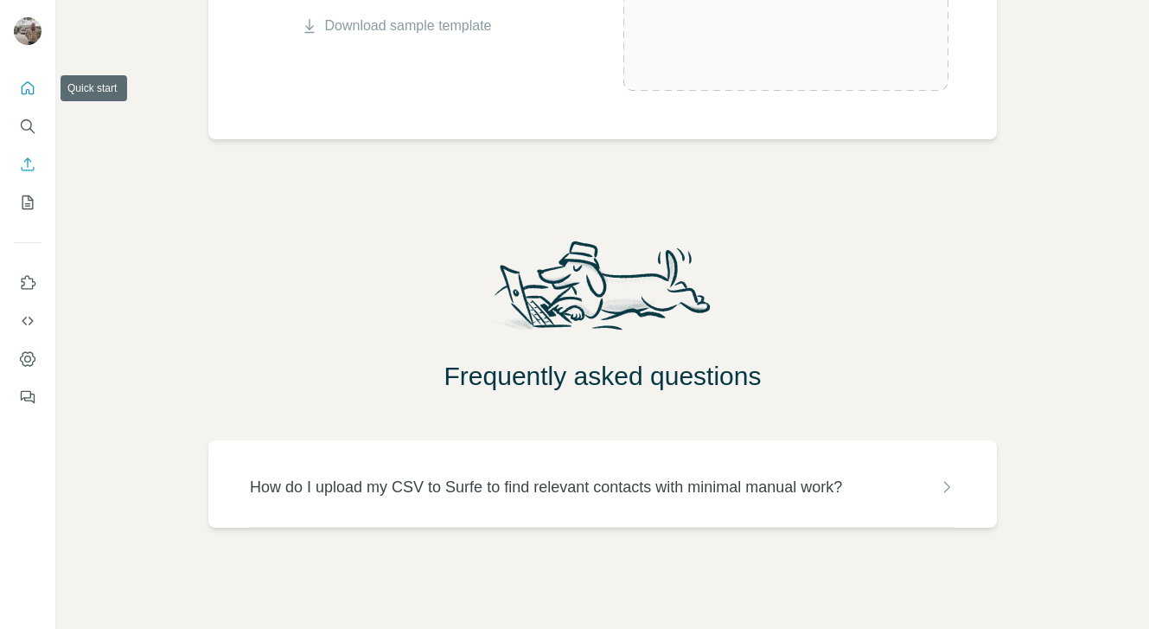
click at [24, 86] on icon "Quick start" at bounding box center [27, 88] width 17 height 17
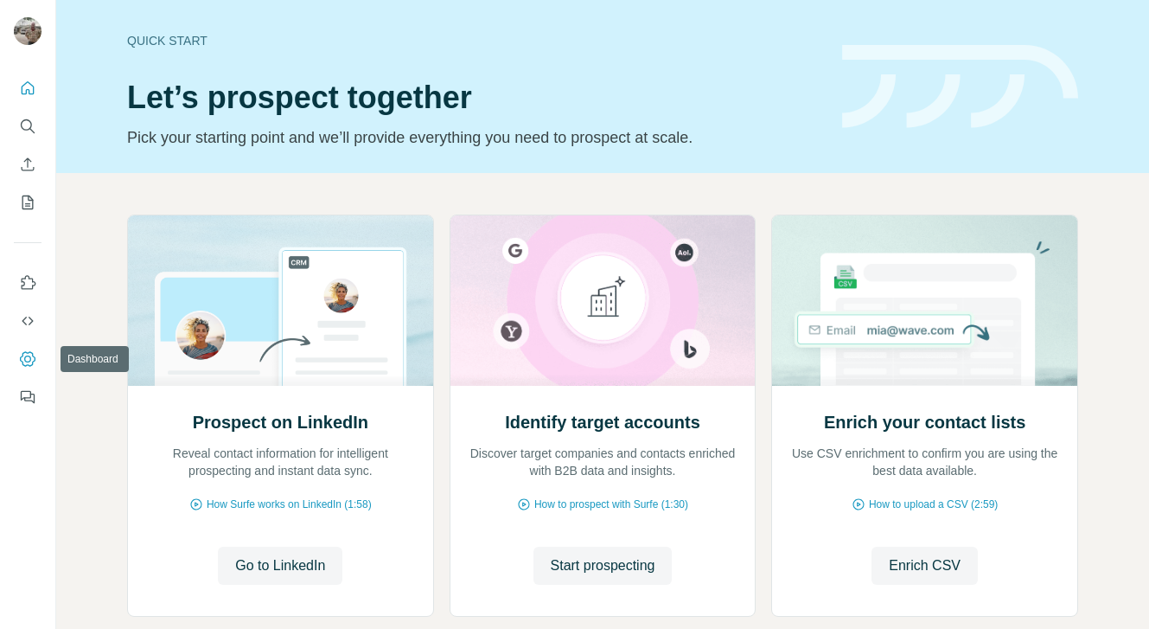
click at [27, 361] on icon "Dashboard" at bounding box center [27, 358] width 7 height 7
